Goal: Information Seeking & Learning: Learn about a topic

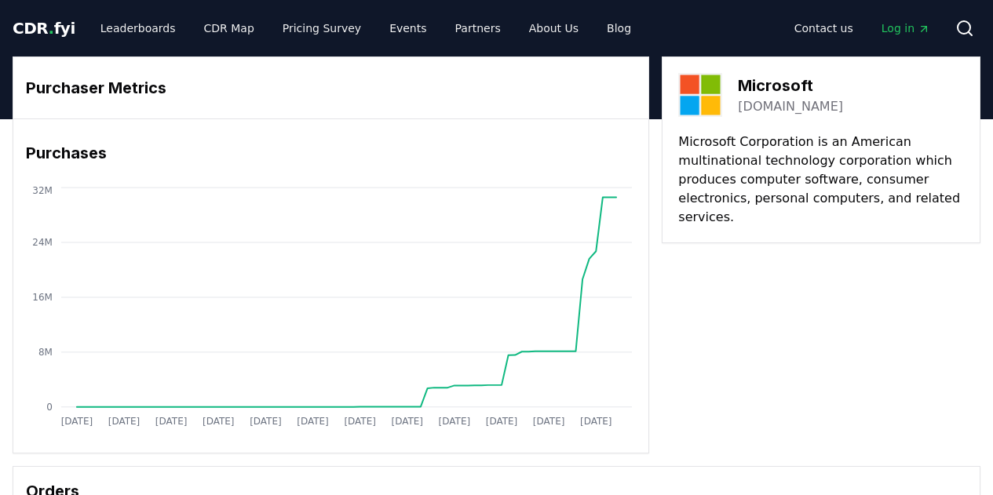
scroll to position [371, 0]
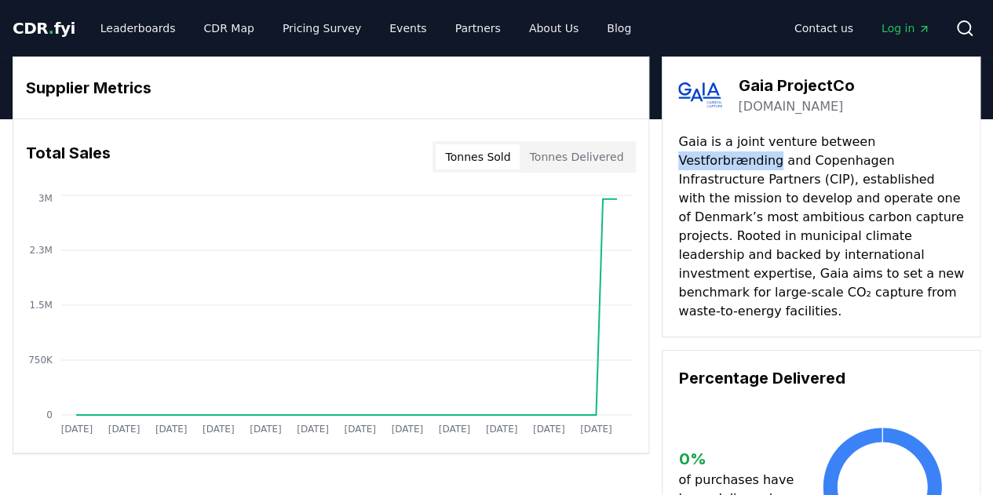
drag, startPoint x: 857, startPoint y: 144, endPoint x: 955, endPoint y: 146, distance: 97.4
click at [955, 146] on p "Gaia is a joint venture between Vestforbrænding and Copenhagen Infrastructure P…" at bounding box center [821, 227] width 286 height 188
copy p "Vestforbrænding"
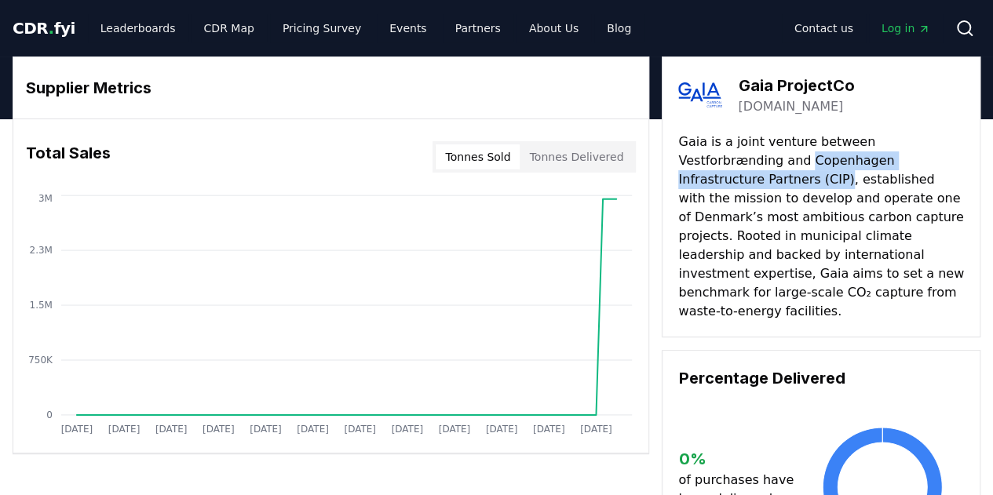
drag, startPoint x: 702, startPoint y: 157, endPoint x: 934, endPoint y: 166, distance: 232.5
click at [934, 166] on p "Gaia is a joint venture between Vestforbrænding and Copenhagen Infrastructure P…" at bounding box center [821, 227] width 286 height 188
copy p "Copenhagen Infrastructure Partners (CIP)"
